Goal: Complete application form

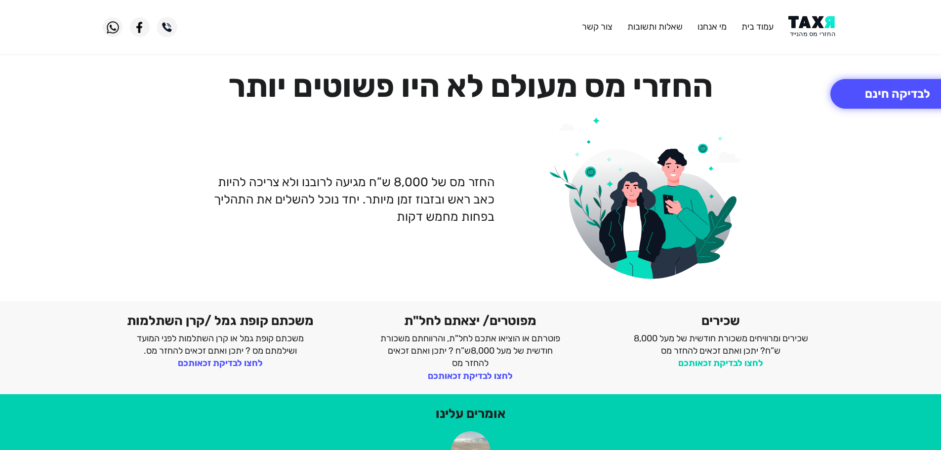
click at [747, 362] on link "לחצו לבדיקת זכאותכם" at bounding box center [720, 363] width 85 height 11
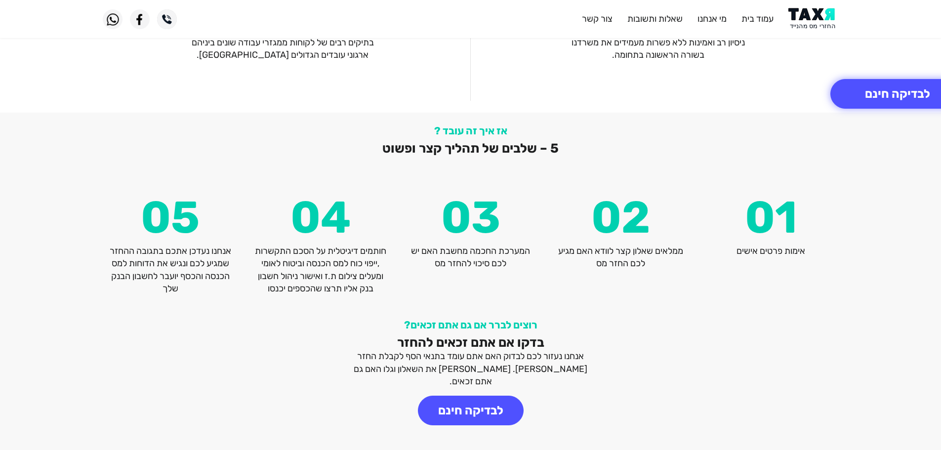
scroll to position [1298, 0]
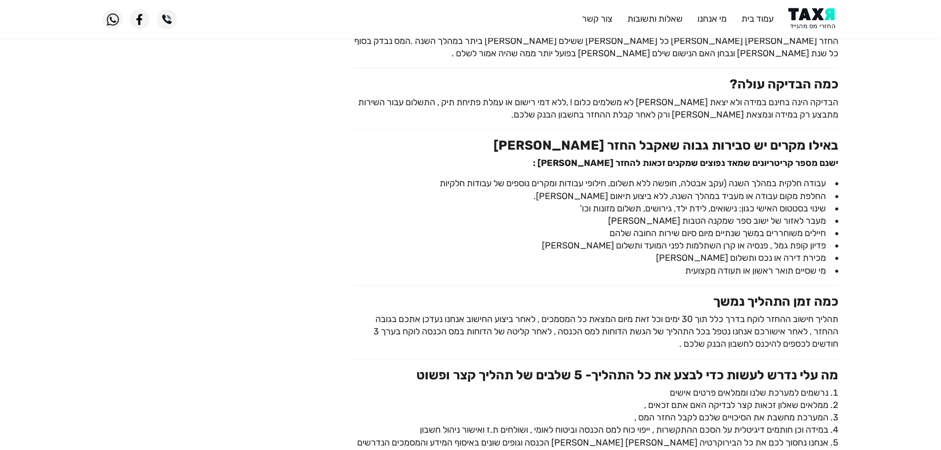
scroll to position [247, 0]
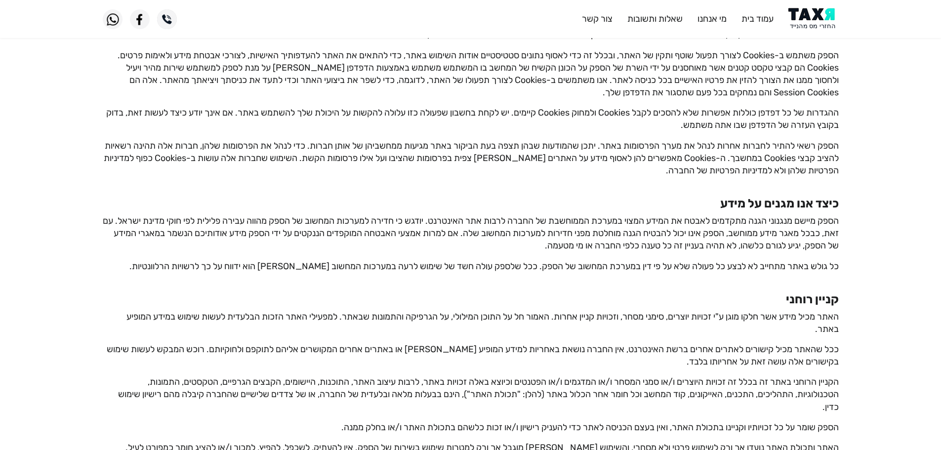
scroll to position [399, 0]
